Goal: Transaction & Acquisition: Purchase product/service

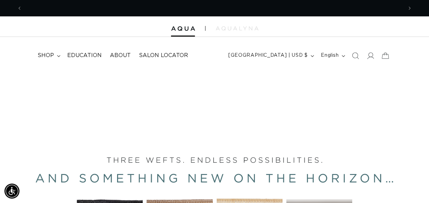
scroll to position [0, 761]
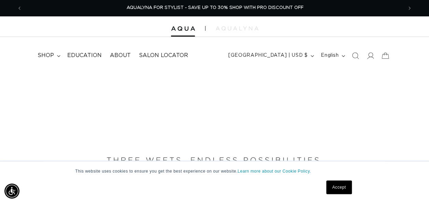
click at [342, 188] on link "Accept" at bounding box center [339, 187] width 25 height 14
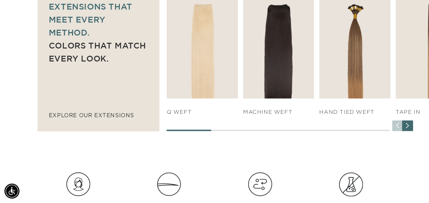
click at [411, 127] on div "Next slide" at bounding box center [407, 125] width 11 height 11
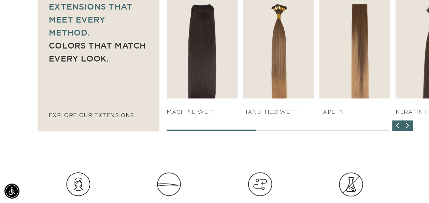
click at [411, 127] on div "Next slide" at bounding box center [407, 125] width 11 height 11
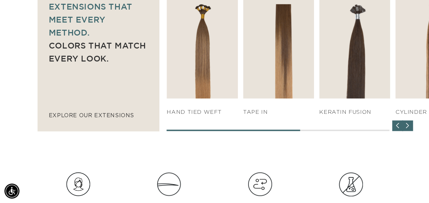
click at [411, 127] on div "Next slide" at bounding box center [407, 125] width 11 height 11
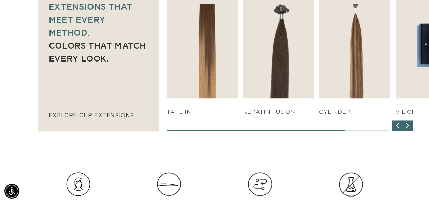
scroll to position [0, 0]
click at [411, 127] on div "Next slide" at bounding box center [407, 125] width 11 height 11
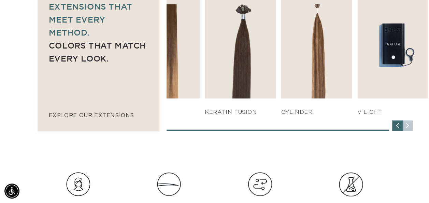
scroll to position [0, 380]
click at [397, 124] on div "Previous slide" at bounding box center [397, 125] width 11 height 11
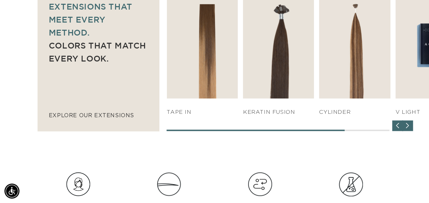
click at [397, 124] on div "Previous slide" at bounding box center [397, 125] width 11 height 11
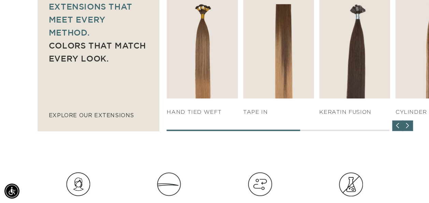
click at [397, 124] on div "Previous slide" at bounding box center [397, 125] width 11 height 11
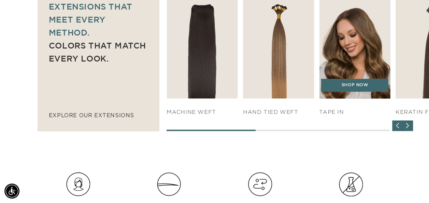
scroll to position [0, 761]
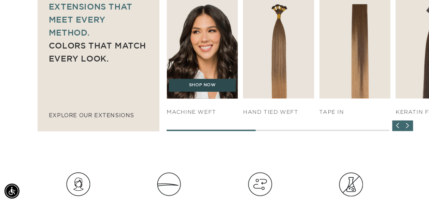
click at [211, 84] on link "SHOP NOW" at bounding box center [202, 85] width 67 height 13
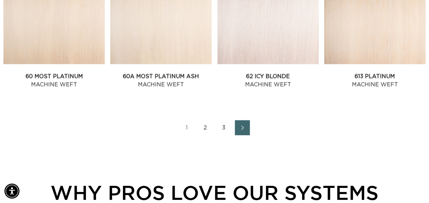
scroll to position [833, 0]
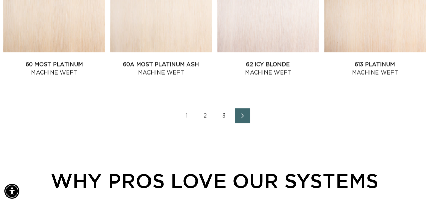
click at [245, 116] on icon "Next page" at bounding box center [242, 115] width 9 height 5
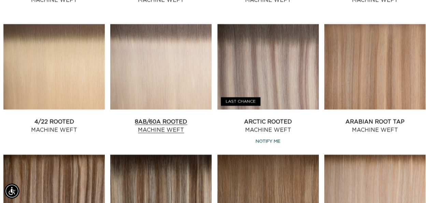
scroll to position [0, 761]
click at [156, 118] on link "8AB/60A Rooted Machine Weft" at bounding box center [160, 126] width 101 height 16
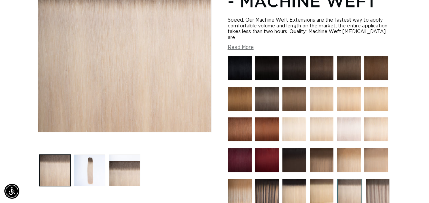
scroll to position [140, 0]
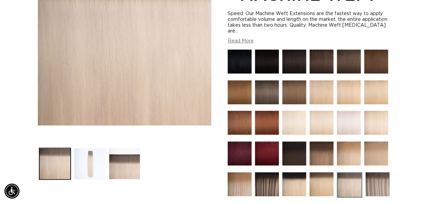
click at [83, 165] on button "Load image 2 in gallery view" at bounding box center [89, 163] width 31 height 31
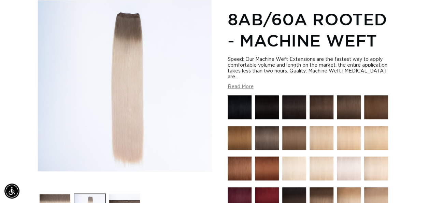
scroll to position [0, 380]
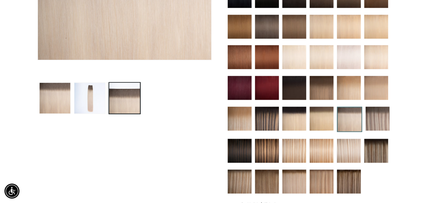
scroll to position [282, 0]
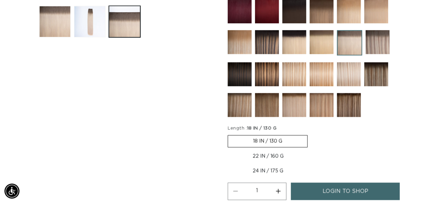
click at [292, 103] on img at bounding box center [294, 105] width 24 height 24
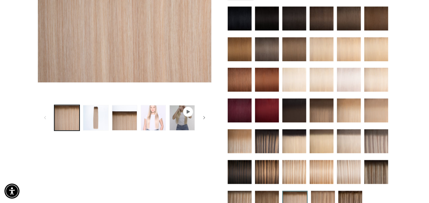
click at [150, 122] on button "Load image 4 in gallery view" at bounding box center [153, 117] width 25 height 25
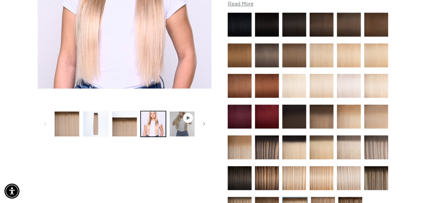
scroll to position [206, 0]
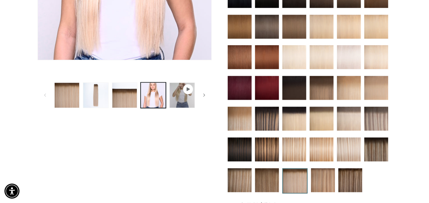
click at [190, 88] on icon "Gallery Viewer" at bounding box center [188, 89] width 4 height 4
click at [183, 97] on button "Play video 1 in gallery view" at bounding box center [181, 94] width 25 height 25
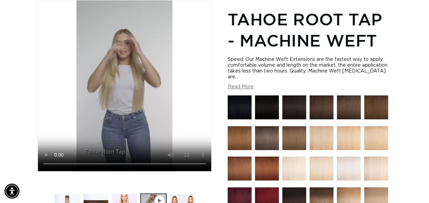
scroll to position [0, 380]
click at [375, 195] on img at bounding box center [376, 199] width 24 height 24
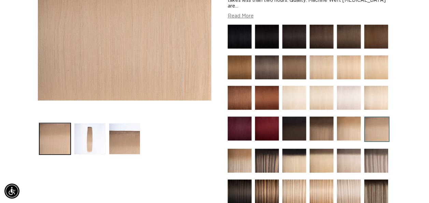
scroll to position [0, 380]
click at [350, 156] on img at bounding box center [349, 161] width 24 height 24
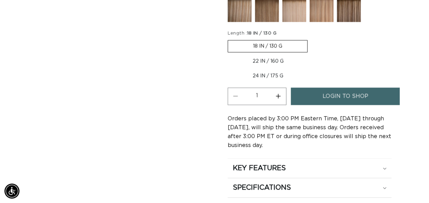
scroll to position [424, 0]
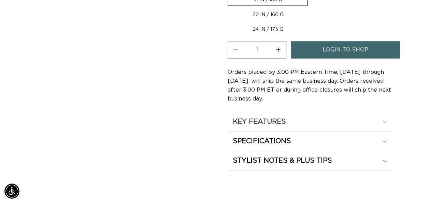
click at [383, 121] on div "KEY FEATURES" at bounding box center [310, 121] width 154 height 9
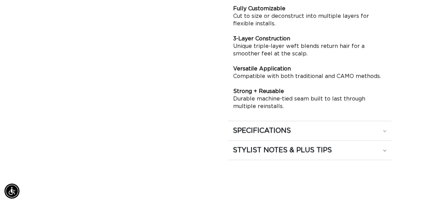
scroll to position [0, 761]
click at [382, 127] on div "SPECIFICATIONS" at bounding box center [310, 130] width 154 height 9
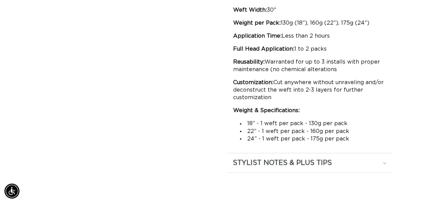
click at [386, 162] on icon at bounding box center [384, 163] width 3 height 2
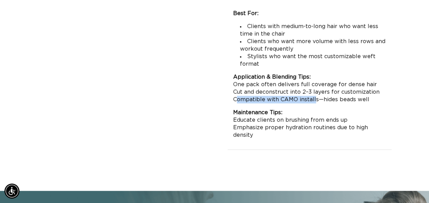
scroll to position [0, 0]
drag, startPoint x: 234, startPoint y: 95, endPoint x: 316, endPoint y: 98, distance: 82.4
click at [316, 98] on p "Application & Blending Tips: One pack often delivers full coverage for dense ha…" at bounding box center [309, 88] width 153 height 30
copy p "Compatible with CAMO installs"
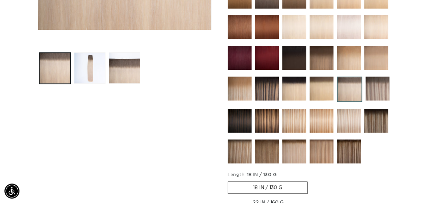
scroll to position [0, 0]
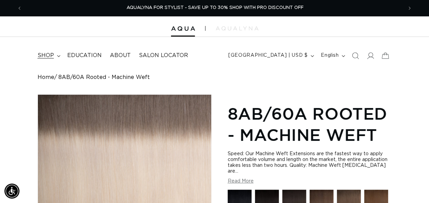
click at [56, 56] on summary "shop" at bounding box center [48, 55] width 30 height 15
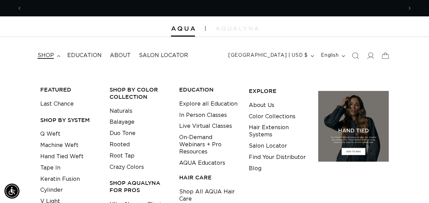
scroll to position [0, 380]
click at [129, 123] on link "Balayage" at bounding box center [122, 121] width 25 height 11
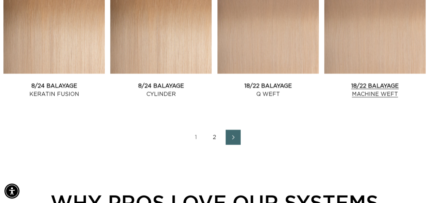
scroll to position [0, 761]
click at [239, 137] on link "Next page" at bounding box center [233, 137] width 15 height 15
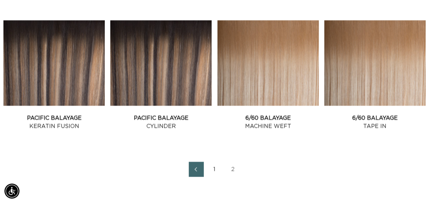
scroll to position [523, 0]
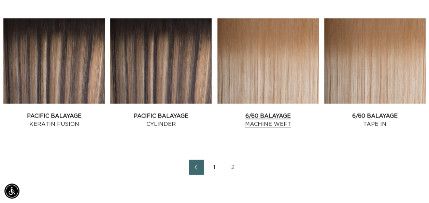
click at [268, 112] on link "6/60 Balayage Machine Weft" at bounding box center [268, 120] width 101 height 16
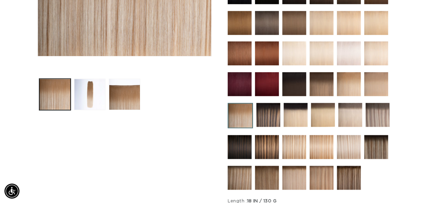
scroll to position [206, 0]
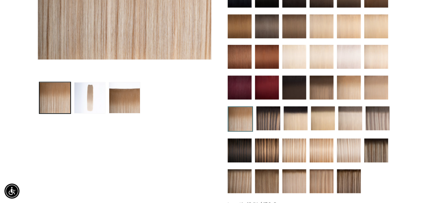
click at [88, 93] on button "Load image 2 in gallery view" at bounding box center [89, 97] width 31 height 31
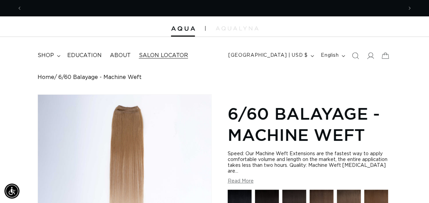
scroll to position [0, 0]
click at [54, 53] on summary "shop" at bounding box center [48, 55] width 30 height 15
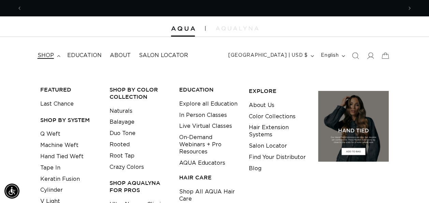
scroll to position [0, 380]
click at [62, 105] on link "Last Chance" at bounding box center [56, 103] width 33 height 11
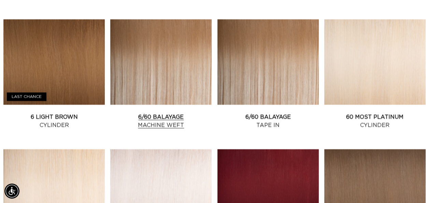
click at [178, 113] on link "6/60 Balayage Machine Weft" at bounding box center [160, 121] width 101 height 16
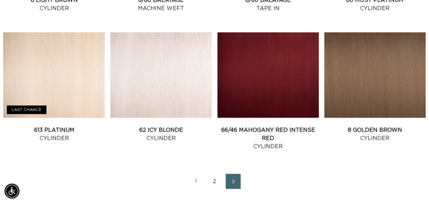
scroll to position [0, 761]
click at [234, 180] on icon "Next page" at bounding box center [233, 181] width 9 height 5
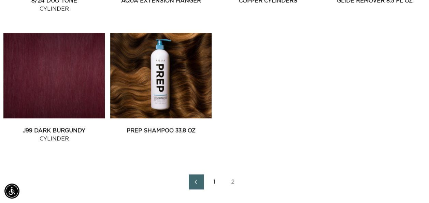
scroll to position [0, 761]
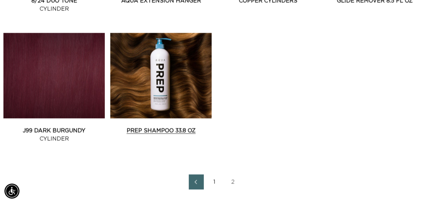
click at [174, 126] on link "Prep Shampoo 33.8 oz" at bounding box center [160, 130] width 101 height 8
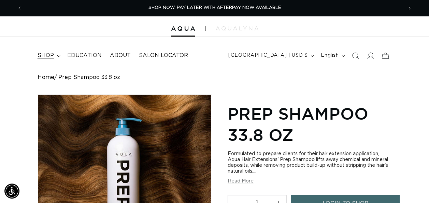
click at [54, 57] on summary "shop" at bounding box center [48, 55] width 30 height 15
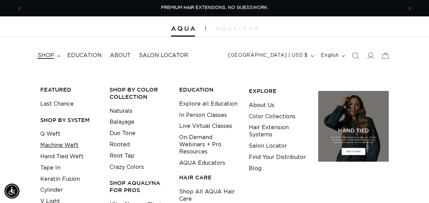
click at [66, 146] on link "Machine Weft" at bounding box center [59, 145] width 38 height 11
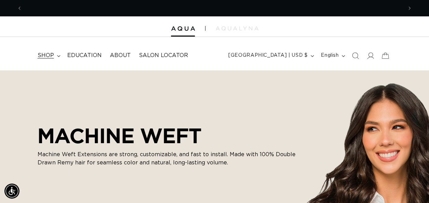
scroll to position [0, 380]
click at [45, 54] on span "shop" at bounding box center [46, 55] width 16 height 7
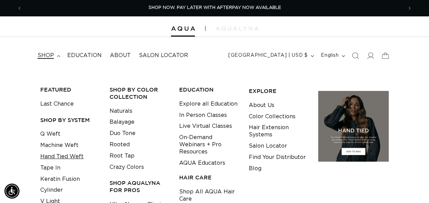
click at [59, 156] on link "Hand Tied Weft" at bounding box center [61, 156] width 43 height 11
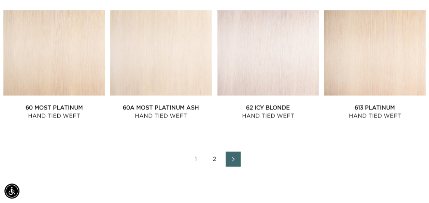
click at [230, 162] on link "Next page" at bounding box center [233, 159] width 15 height 15
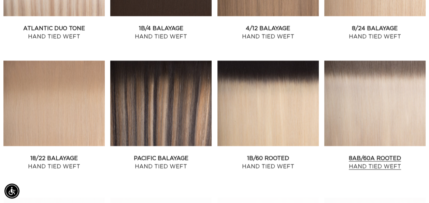
scroll to position [0, 761]
click at [377, 154] on link "8AB/60A Rooted Hand Tied Weft" at bounding box center [374, 162] width 101 height 16
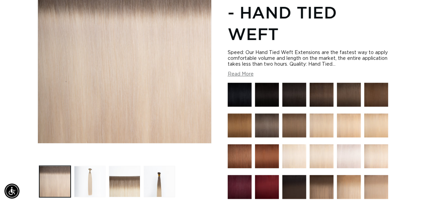
scroll to position [0, 761]
click at [92, 179] on button "Load image 2 in gallery view" at bounding box center [89, 181] width 31 height 31
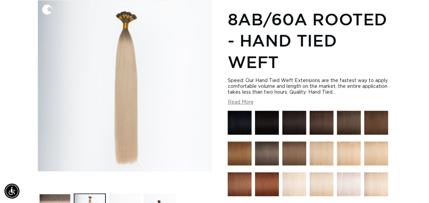
scroll to position [0, 0]
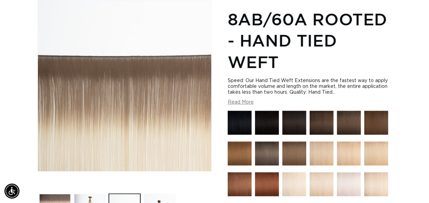
scroll to position [0, 761]
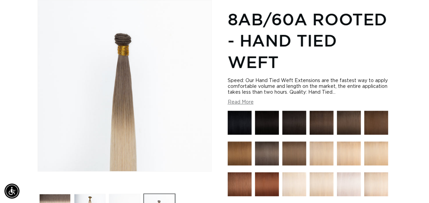
scroll to position [0, 0]
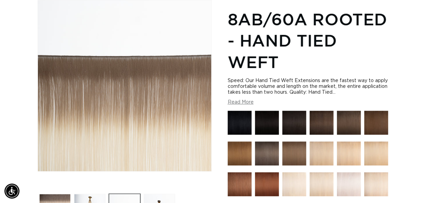
scroll to position [0, 380]
click at [111, 127] on img "Gallery Viewer" at bounding box center [124, 85] width 173 height 171
click at [128, 167] on img "Gallery Viewer" at bounding box center [124, 85] width 173 height 171
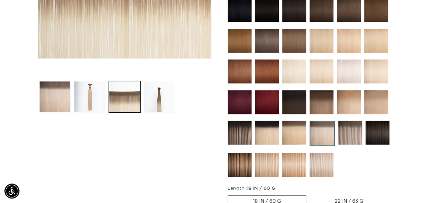
scroll to position [0, 380]
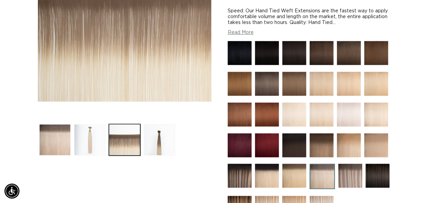
click at [92, 141] on button "Load image 2 in gallery view" at bounding box center [89, 139] width 31 height 31
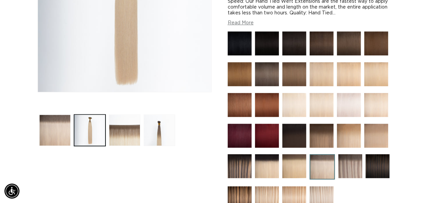
scroll to position [0, 0]
click at [121, 136] on button "Load image 3 in gallery view" at bounding box center [124, 129] width 31 height 31
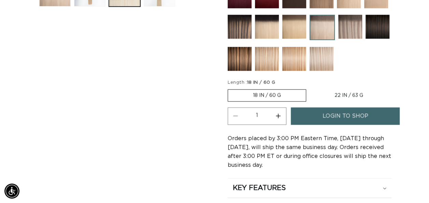
click at [354, 96] on label "22 IN / 63 G Variant sold out or unavailable" at bounding box center [349, 95] width 79 height 12
click at [310, 88] on input "22 IN / 63 G Variant sold out or unavailable" at bounding box center [310, 88] width 0 height 0
radio input "true"
